Goal: Transaction & Acquisition: Book appointment/travel/reservation

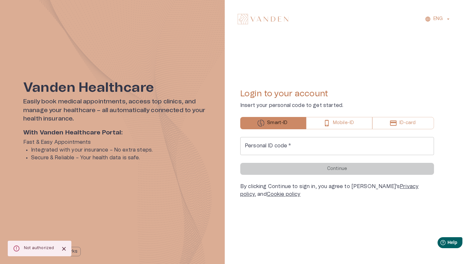
click at [302, 144] on input "Personal ID code   *" at bounding box center [337, 146] width 194 height 18
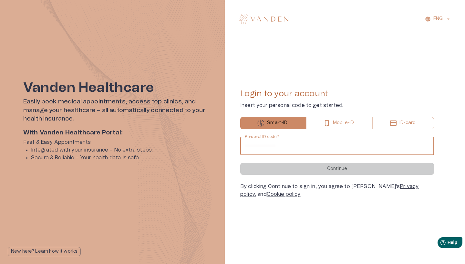
type input "**********"
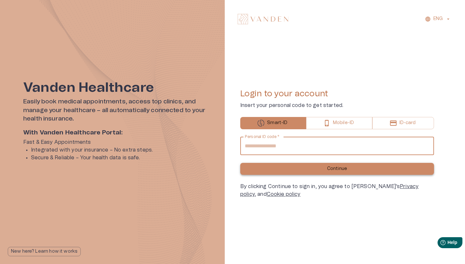
click at [291, 169] on button "Continue" at bounding box center [337, 169] width 194 height 12
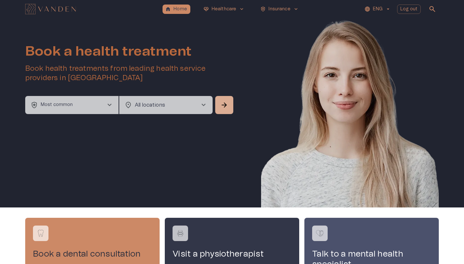
click at [108, 105] on span "chevron_right" at bounding box center [110, 105] width 8 height 8
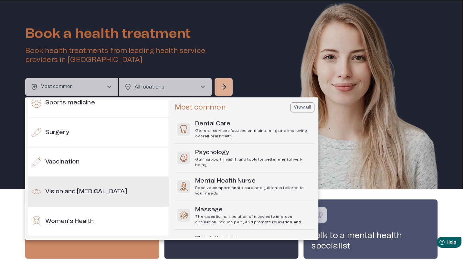
scroll to position [695, 0]
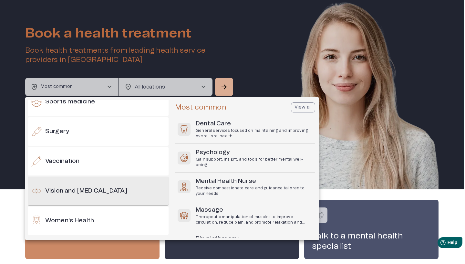
click at [102, 191] on h6 "Vision and [MEDICAL_DATA]" at bounding box center [86, 191] width 82 height 9
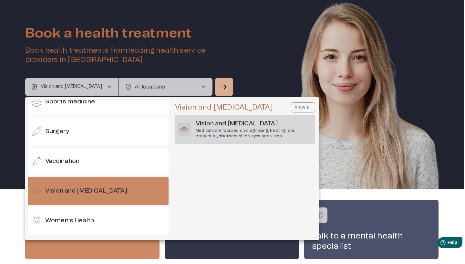
click at [223, 138] on p "Medical care focused on diagnosing, treating, and preventing disorders of the e…" at bounding box center [254, 133] width 117 height 11
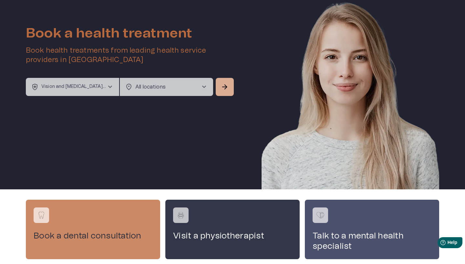
click at [191, 90] on body "home Home [MEDICAL_DATA]_heart Healthcare keyboard_arrow_down health_and_safety…" at bounding box center [232, 114] width 465 height 264
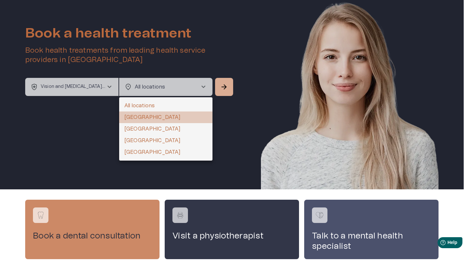
click at [149, 117] on li "[GEOGRAPHIC_DATA]" at bounding box center [165, 117] width 93 height 12
type input "**********"
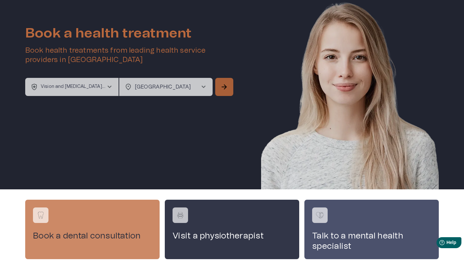
click at [226, 88] on span "arrow_forward" at bounding box center [224, 87] width 8 height 8
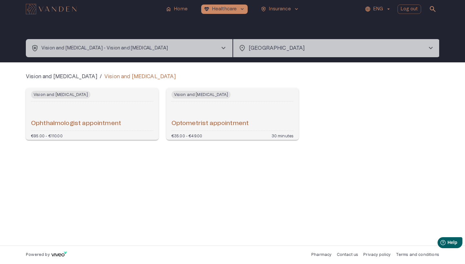
click at [83, 121] on h6 "Ophthalmologist appointment" at bounding box center [76, 123] width 90 height 9
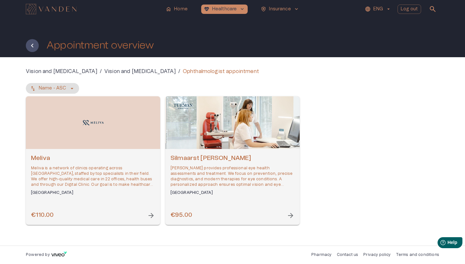
click at [107, 188] on div "[PERSON_NAME] is a network of clinics operating across [GEOGRAPHIC_DATA], staff…" at bounding box center [93, 174] width 124 height 41
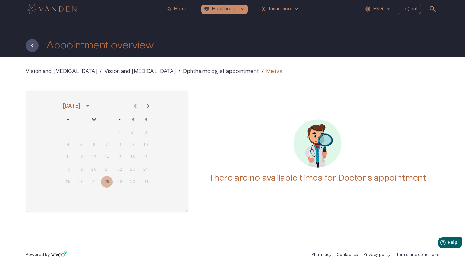
click at [208, 70] on p "Ophthalmologist appointment" at bounding box center [221, 71] width 76 height 8
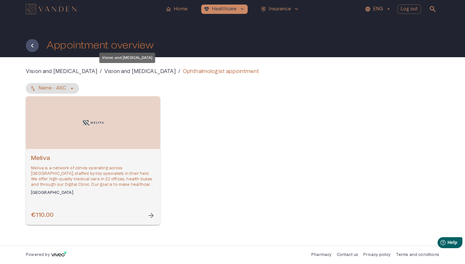
click at [142, 74] on p "Vision and [MEDICAL_DATA]" at bounding box center [139, 71] width 71 height 8
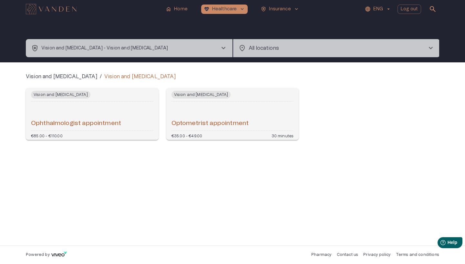
click at [78, 107] on div "Ophthalmologist appointment" at bounding box center [92, 116] width 122 height 24
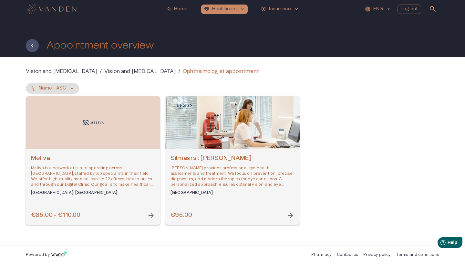
click at [213, 170] on p "[PERSON_NAME] provides professional eye health assessments and treatment. We fo…" at bounding box center [232, 176] width 124 height 22
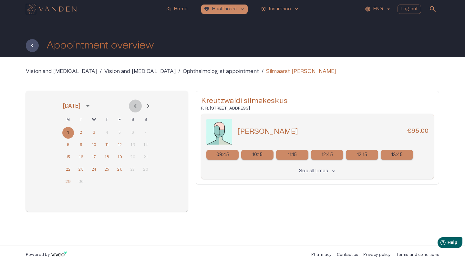
click at [132, 107] on icon "Previous month" at bounding box center [135, 106] width 8 height 8
